Goal: Navigation & Orientation: Find specific page/section

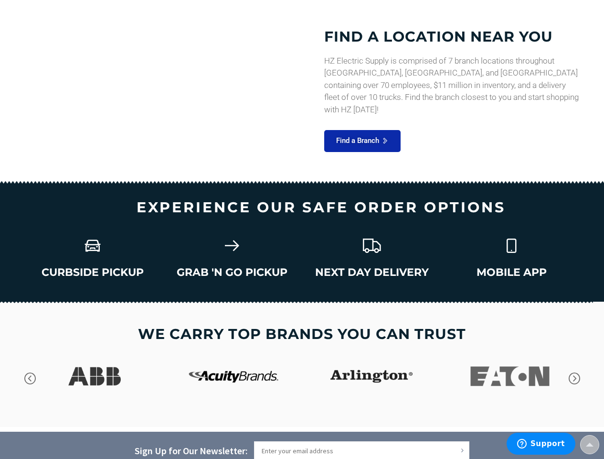
scroll to position [1418, 0]
